Goal: Use online tool/utility: Utilize a website feature to perform a specific function

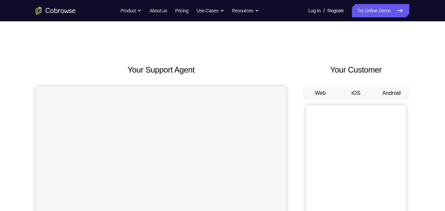
scroll to position [20, 0]
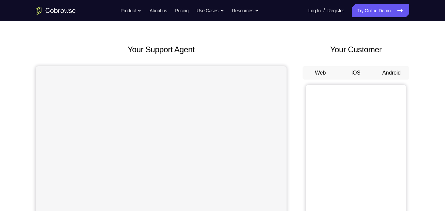
click at [400, 71] on button "Android" at bounding box center [391, 72] width 36 height 13
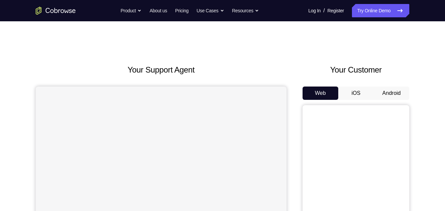
click at [392, 95] on button "Android" at bounding box center [391, 93] width 36 height 13
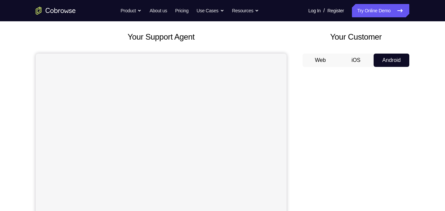
scroll to position [40, 0]
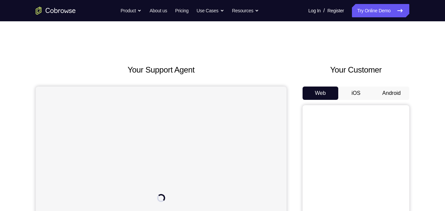
click at [392, 95] on button "Android" at bounding box center [391, 93] width 36 height 13
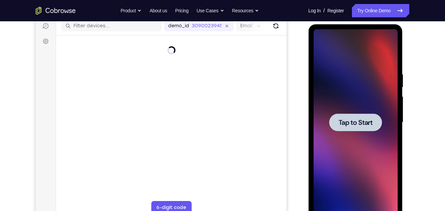
click at [381, 85] on div at bounding box center [355, 122] width 84 height 187
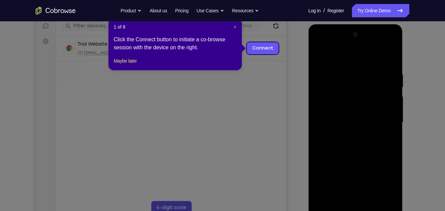
click at [235, 28] on span "×" at bounding box center [235, 26] width 3 height 5
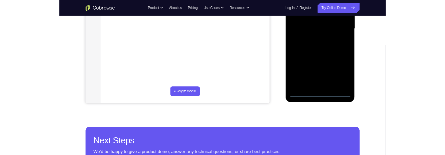
scroll to position [172, 0]
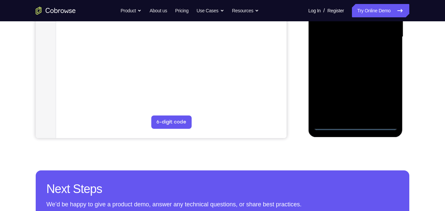
click at [355, 126] on div at bounding box center [355, 37] width 84 height 187
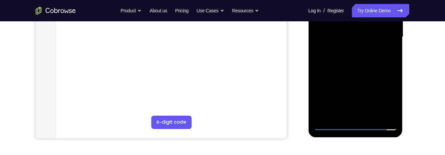
click at [386, 97] on div at bounding box center [355, 37] width 84 height 187
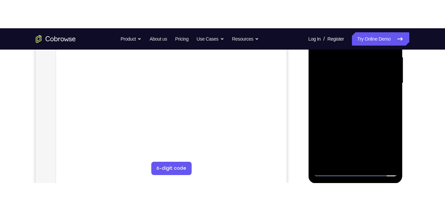
scroll to position [133, 0]
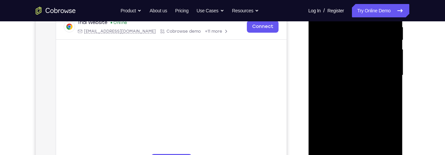
click at [385, 134] on div at bounding box center [355, 75] width 84 height 187
click at [385, 133] on div at bounding box center [355, 75] width 84 height 187
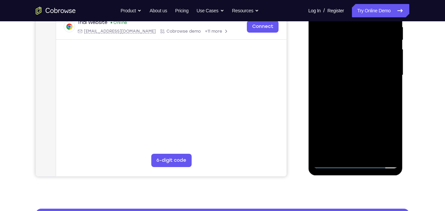
click at [385, 134] on div at bounding box center [355, 75] width 84 height 187
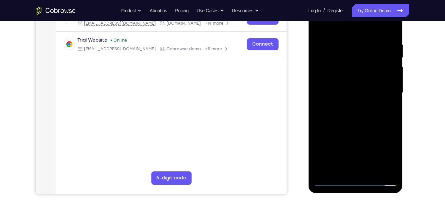
scroll to position [0, 0]
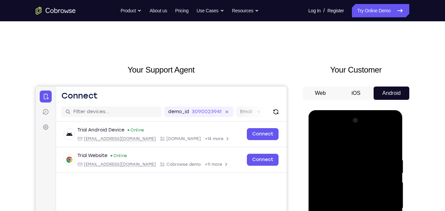
click at [356, 142] on div at bounding box center [355, 208] width 84 height 187
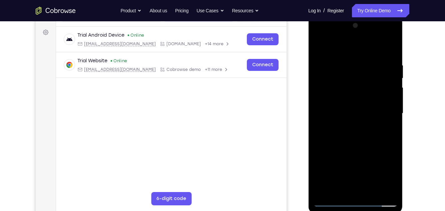
scroll to position [97, 0]
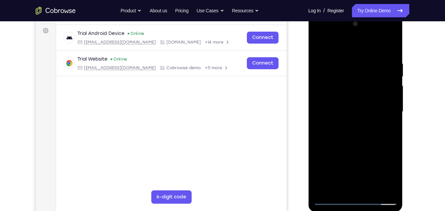
click at [386, 110] on div at bounding box center [355, 112] width 84 height 187
